Goal: Information Seeking & Learning: Learn about a topic

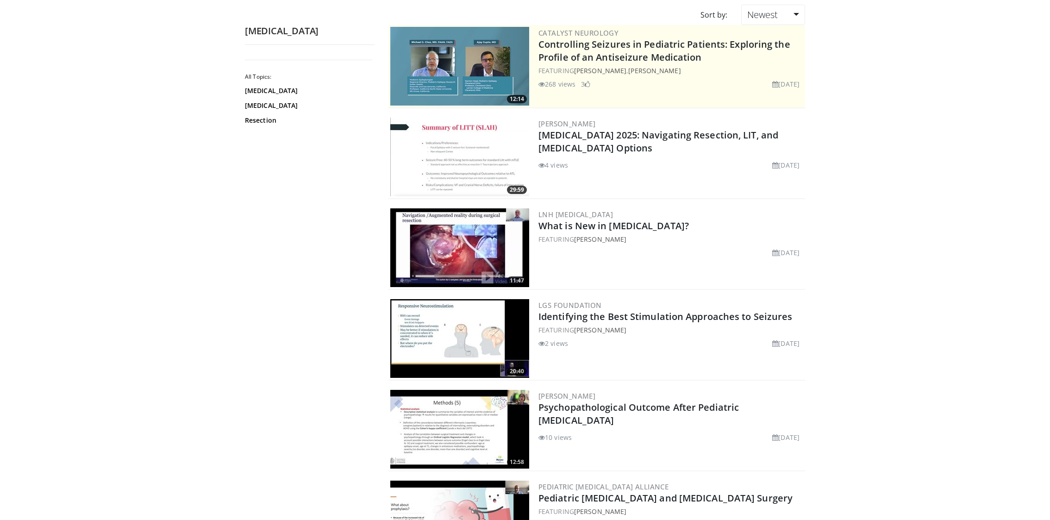
scroll to position [92, 0]
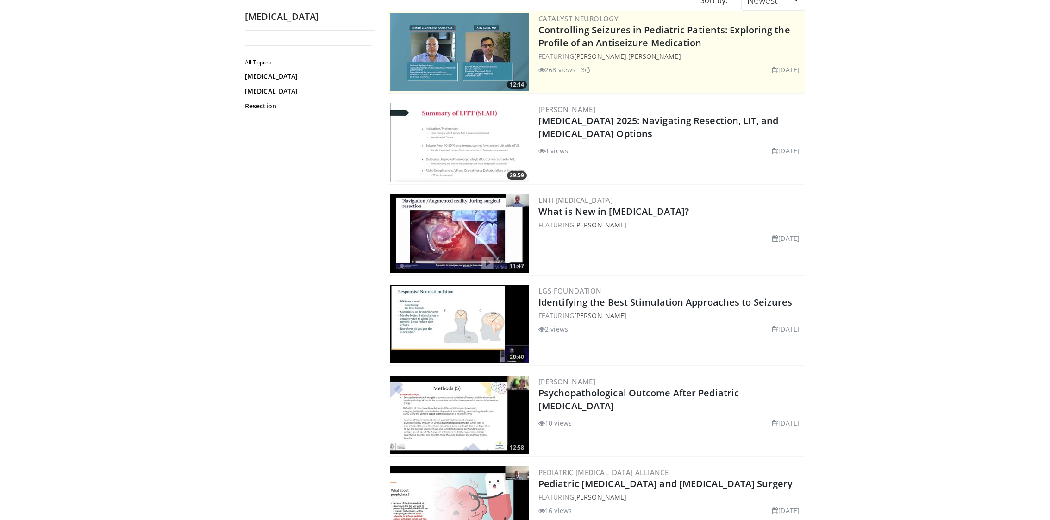
click at [589, 288] on link "LGS Foundation" at bounding box center [569, 290] width 63 height 9
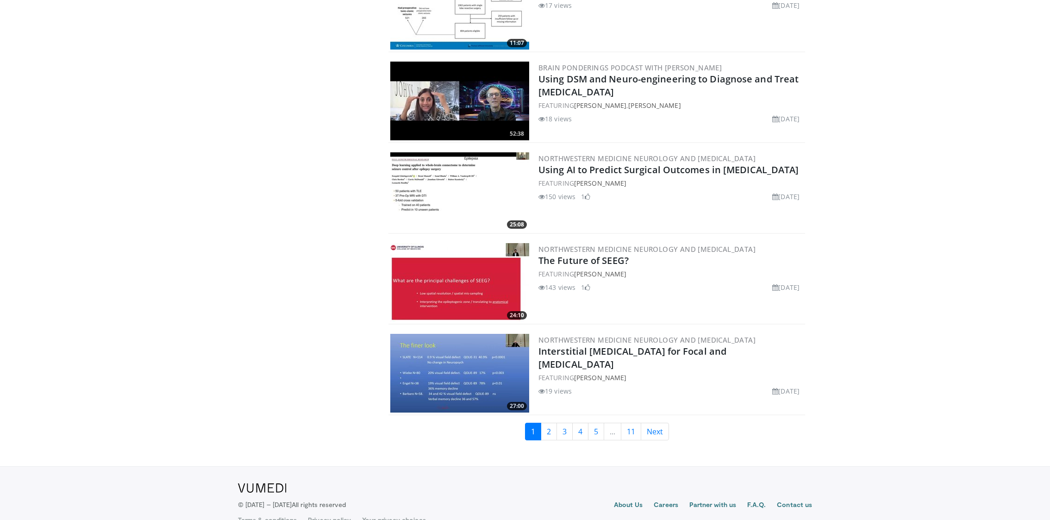
scroll to position [2051, 0]
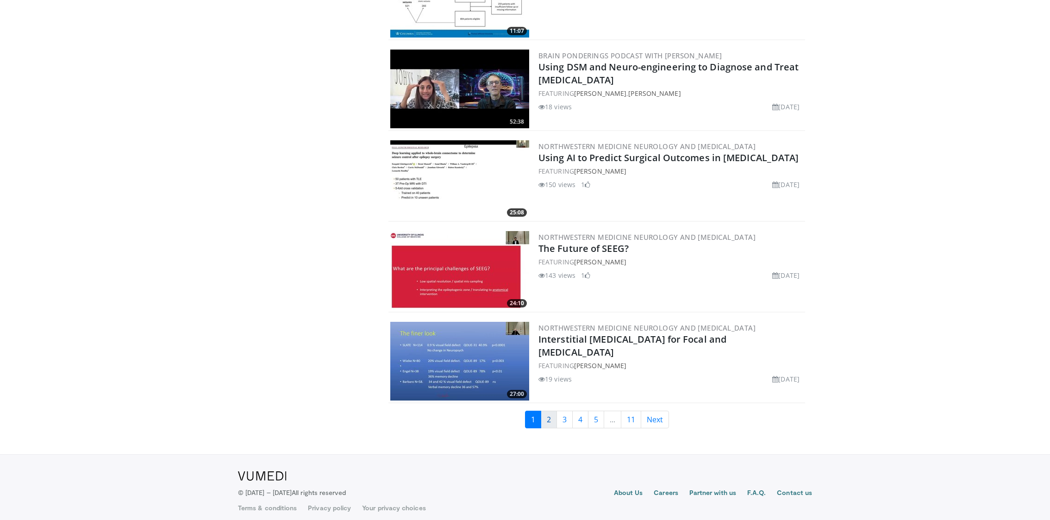
click at [550, 410] on link "2" at bounding box center [549, 419] width 16 height 18
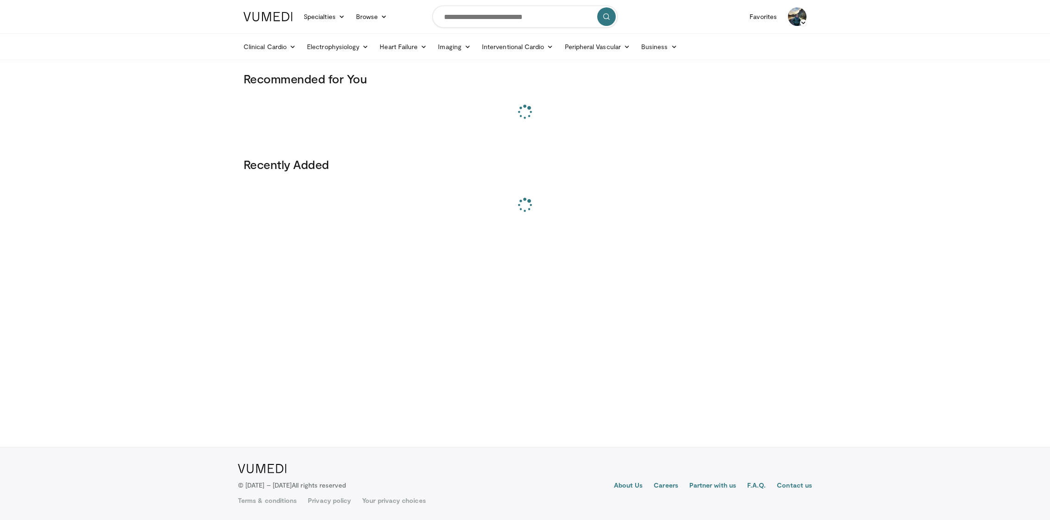
click at [801, 17] on img at bounding box center [797, 16] width 19 height 19
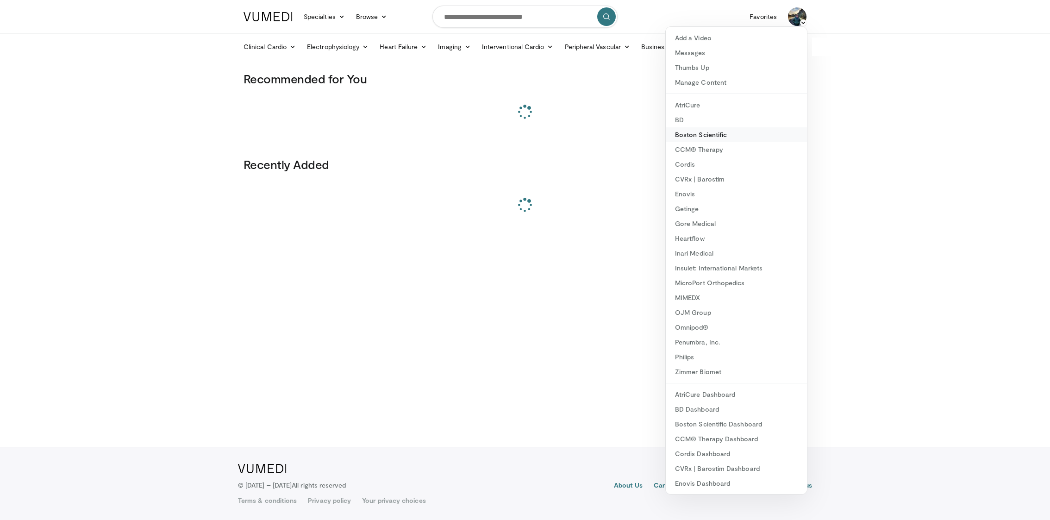
click at [726, 132] on link "Boston Scientific" at bounding box center [735, 134] width 141 height 15
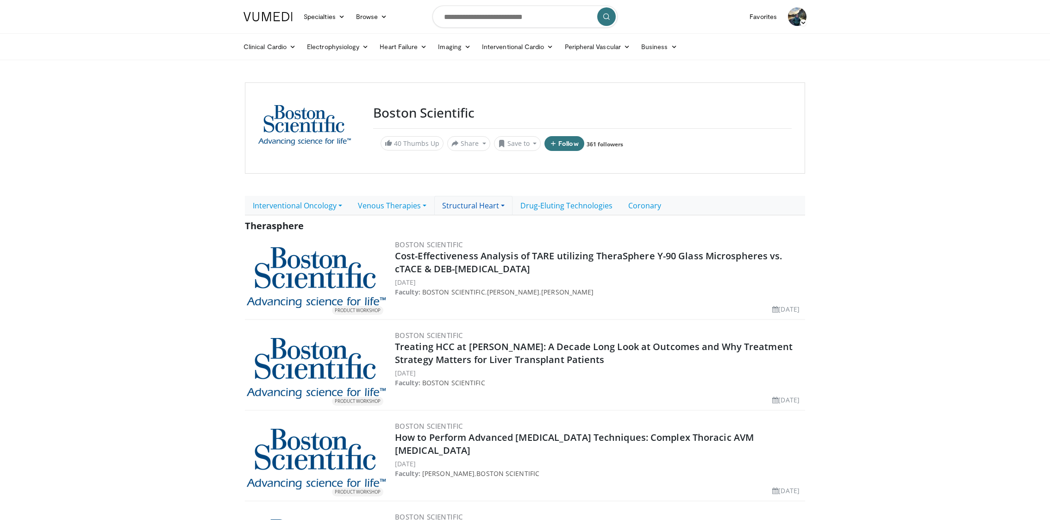
click at [496, 204] on link "Structural Heart" at bounding box center [473, 205] width 78 height 19
click at [647, 202] on link "Coronary" at bounding box center [644, 205] width 49 height 19
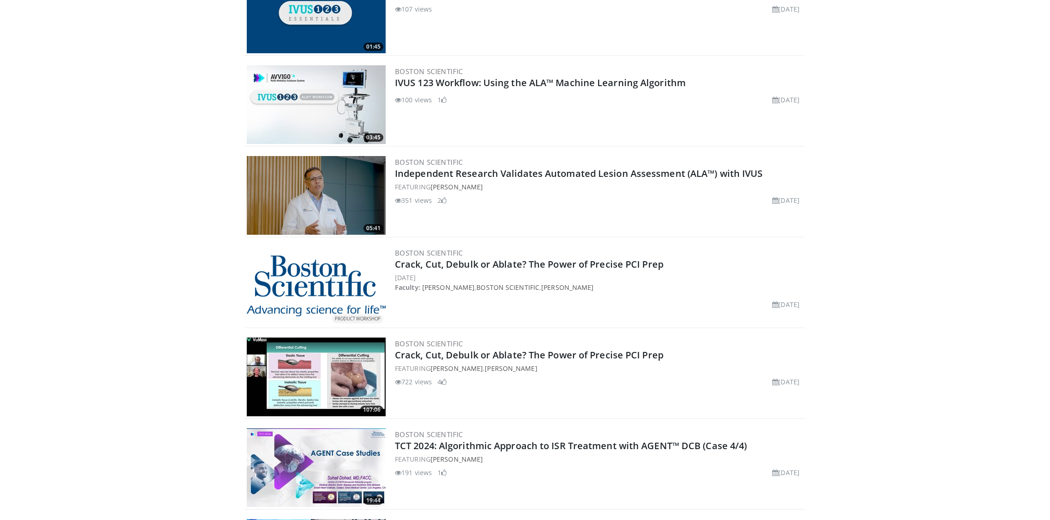
scroll to position [283, 0]
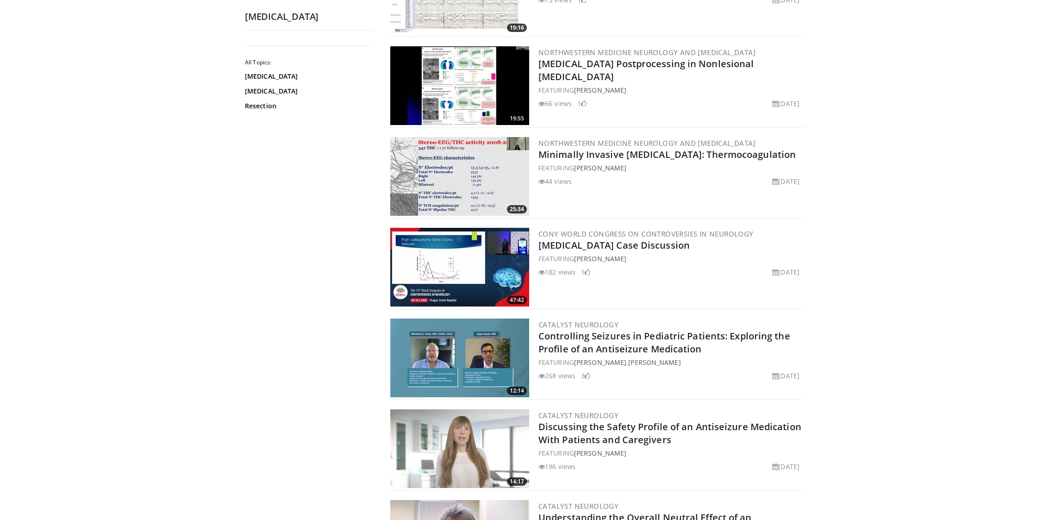
scroll to position [428, 0]
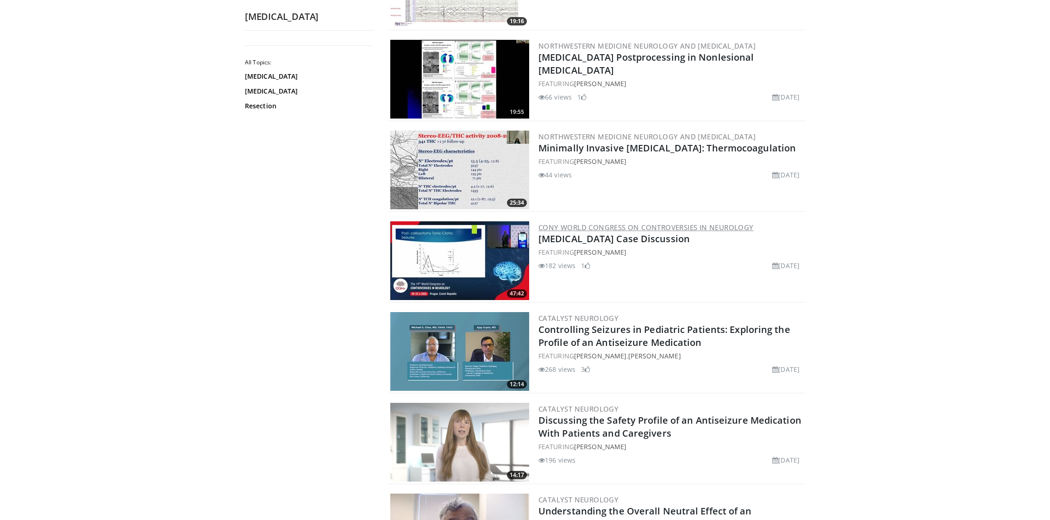
click at [639, 224] on link "CONy World Congress on Controversies in Neurology" at bounding box center [645, 227] width 215 height 9
click at [597, 315] on link "Catalyst Neurology" at bounding box center [578, 317] width 80 height 9
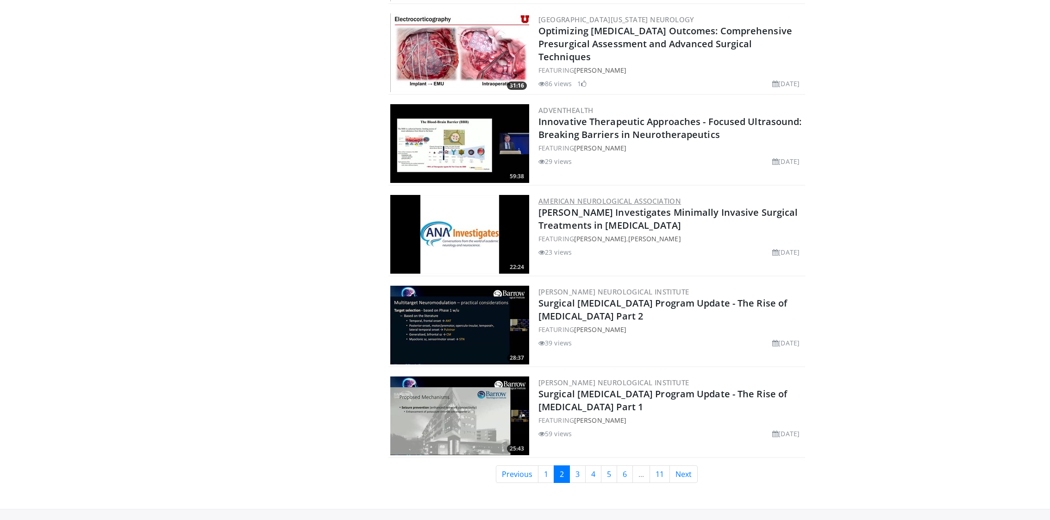
scroll to position [1909, 0]
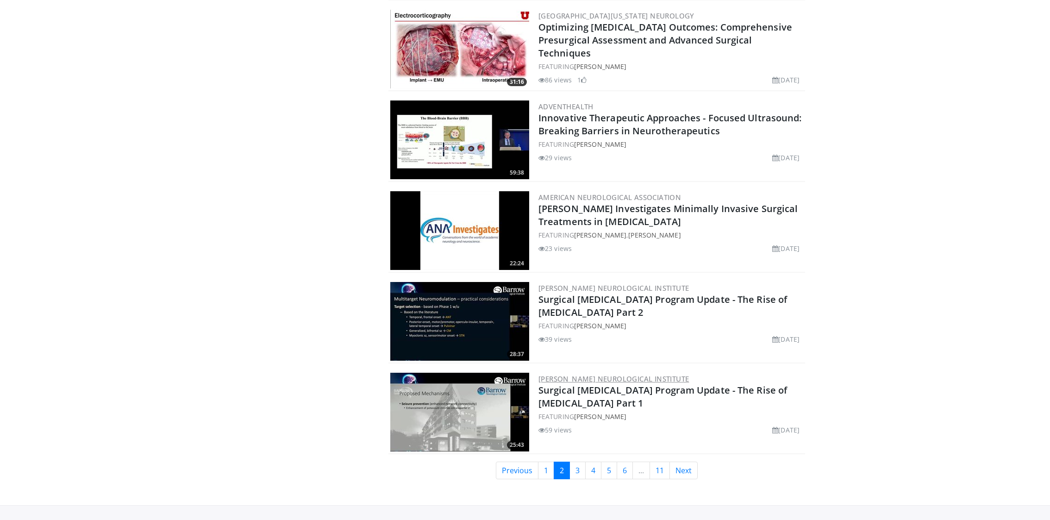
click at [578, 374] on link "[PERSON_NAME] Neurological Institute" at bounding box center [613, 378] width 150 height 9
